Goal: Book appointment/travel/reservation

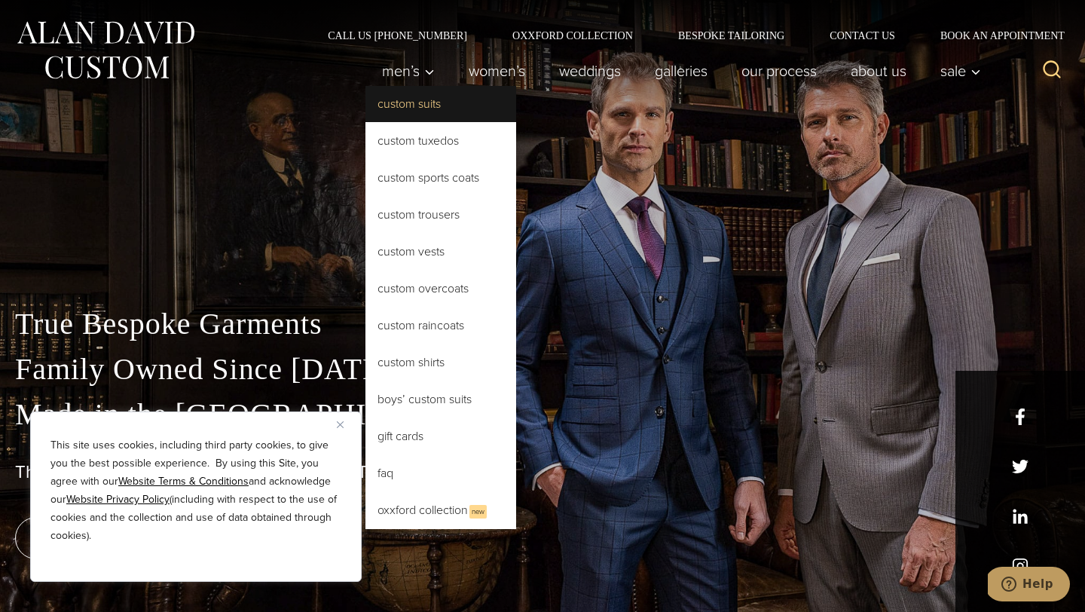
click at [401, 111] on link "Custom Suits" at bounding box center [441, 104] width 151 height 36
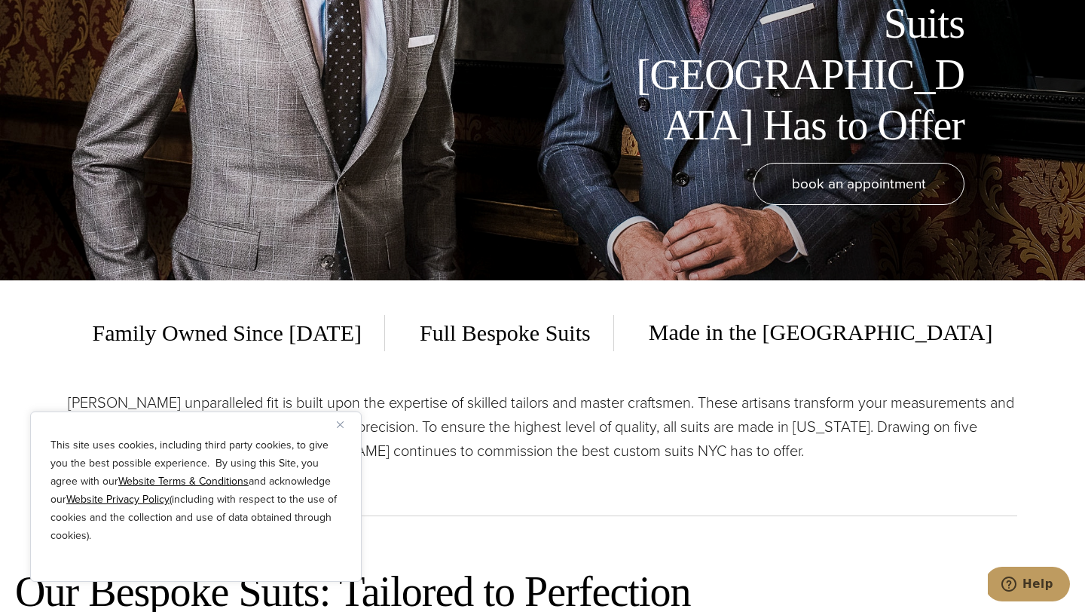
scroll to position [329, 0]
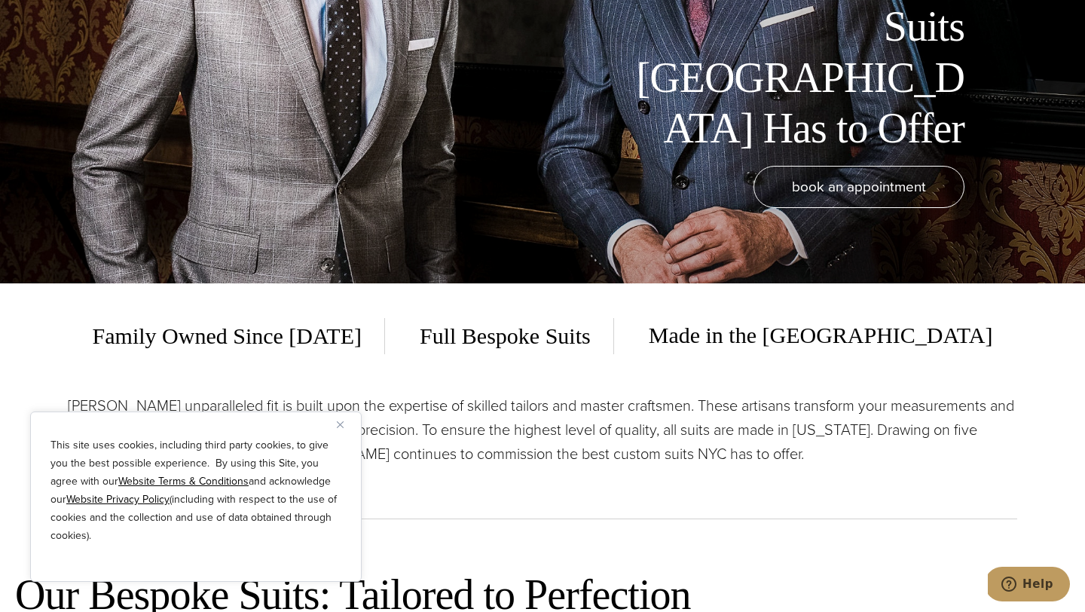
click at [340, 423] on img "Close" at bounding box center [340, 424] width 7 height 7
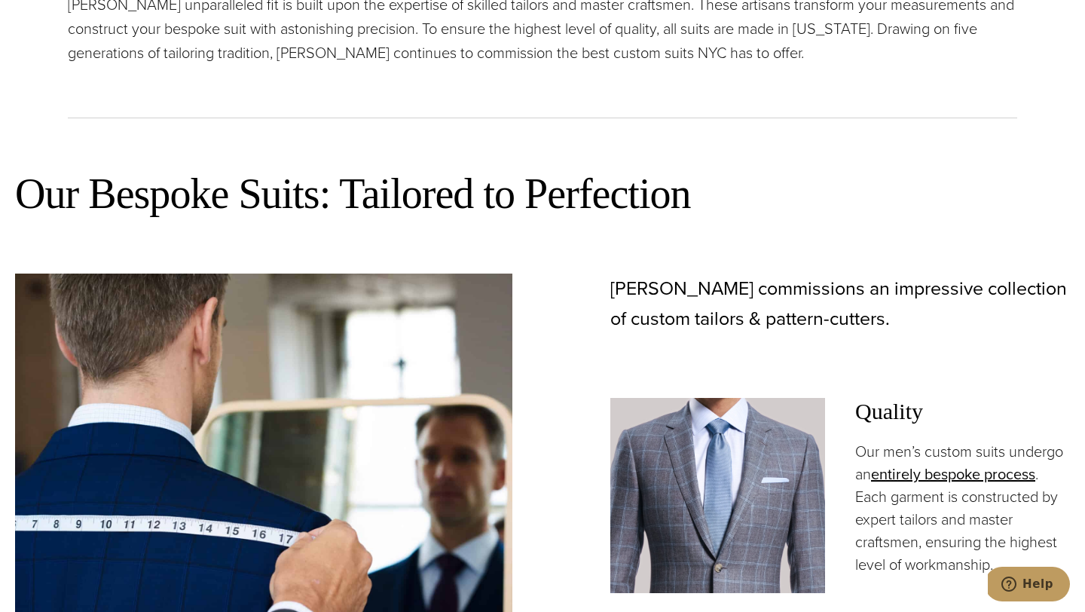
scroll to position [626, 0]
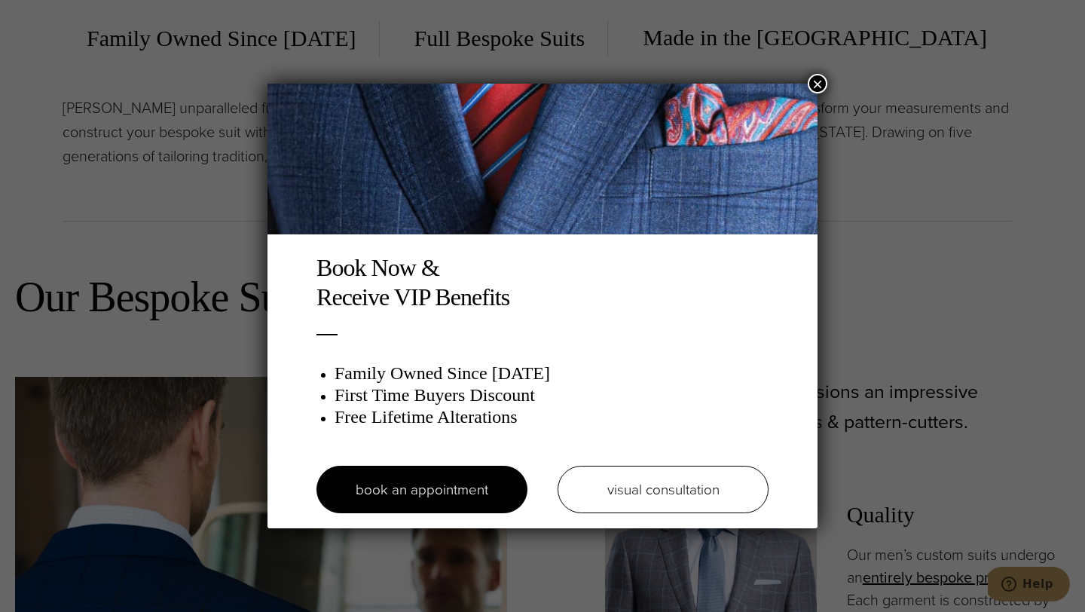
click at [820, 80] on button "×" at bounding box center [818, 84] width 20 height 20
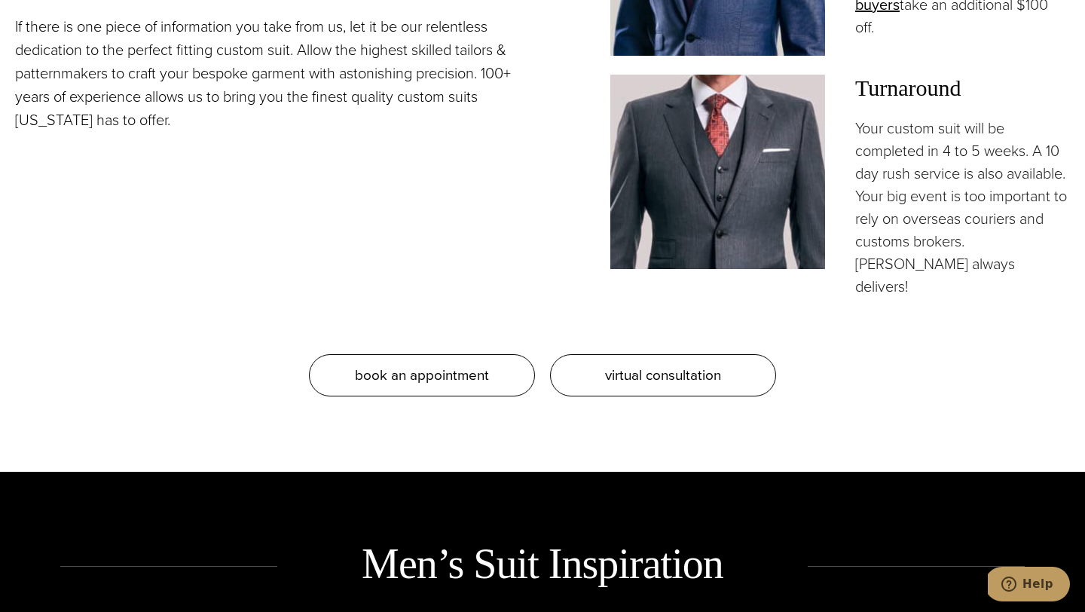
scroll to position [1482, 0]
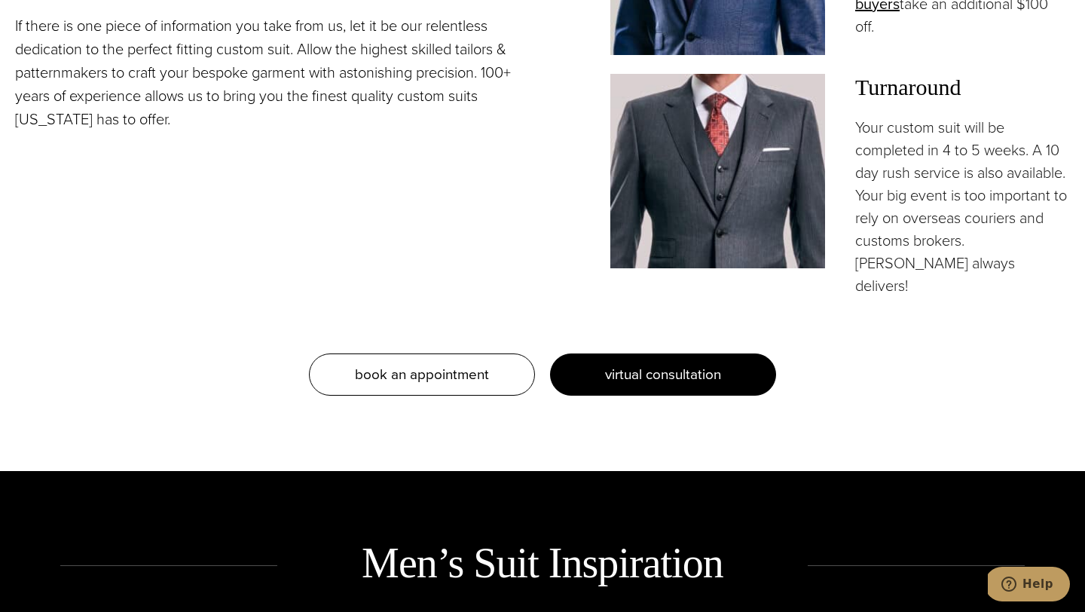
click at [681, 363] on span "virtual consultation" at bounding box center [663, 374] width 116 height 22
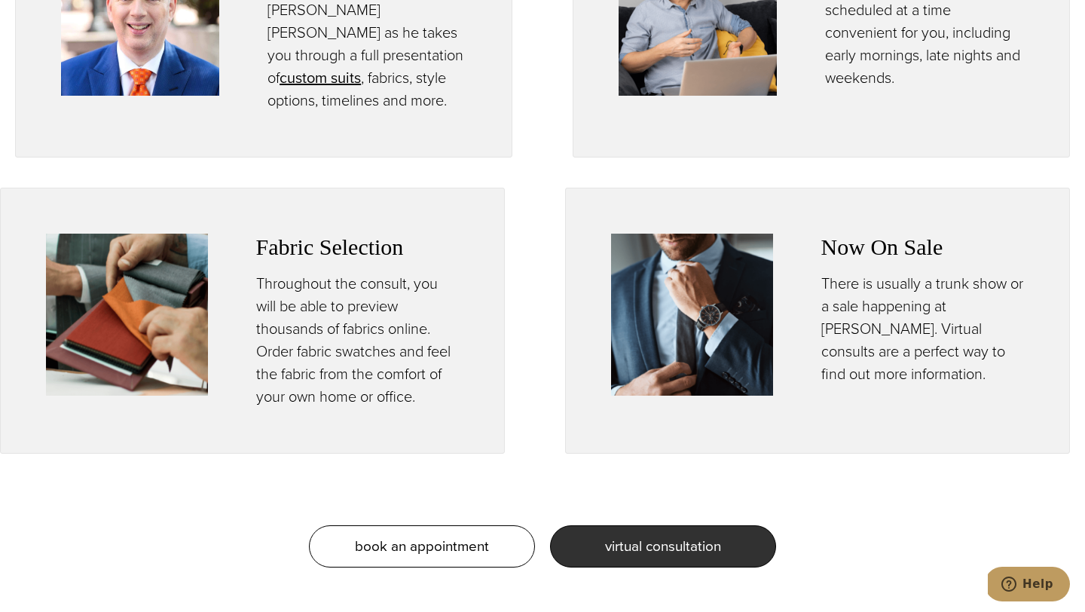
scroll to position [942, 0]
